Goal: Find specific page/section

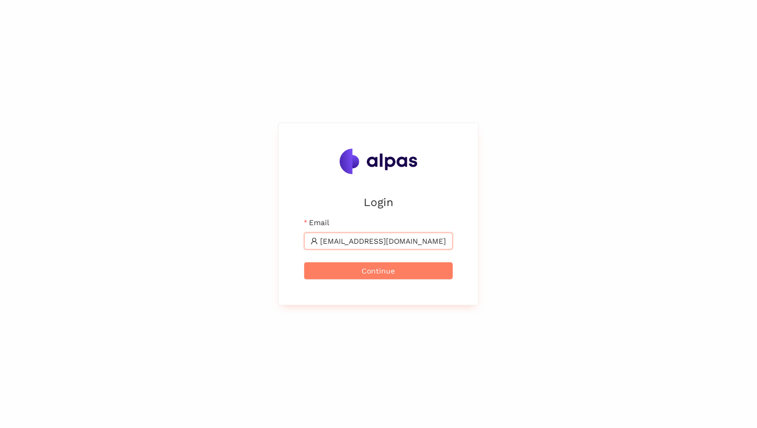
type input "[EMAIL_ADDRESS][DOMAIN_NAME]"
click at [304, 262] on button "Continue" at bounding box center [378, 270] width 149 height 17
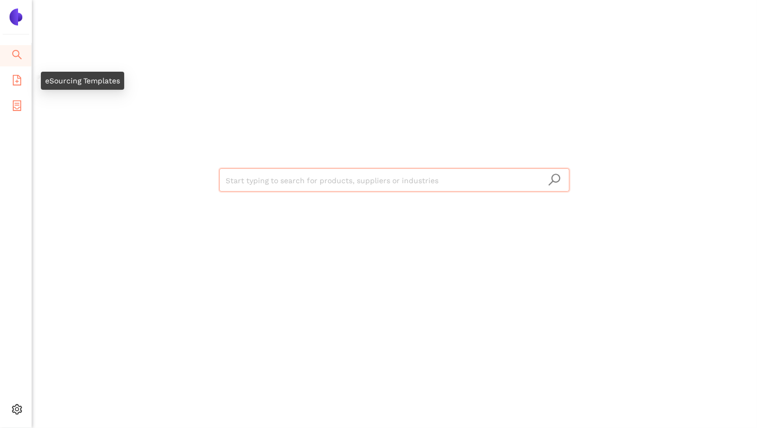
click at [15, 97] on li "eSourcing Projects" at bounding box center [15, 106] width 31 height 21
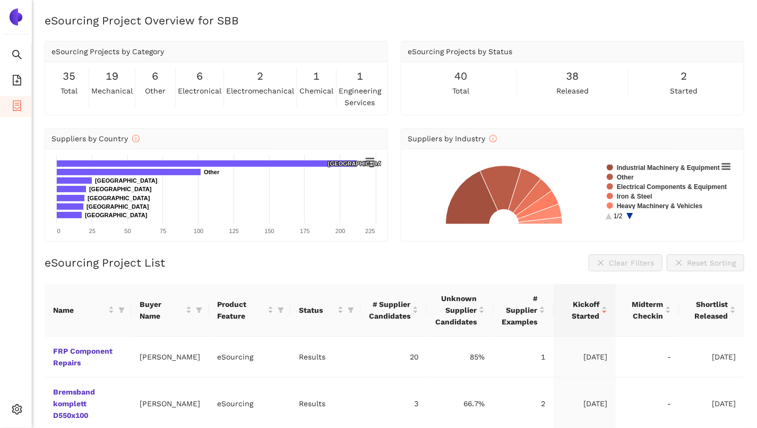
click at [20, 22] on img at bounding box center [15, 16] width 17 height 17
